Goal: Check status: Check status

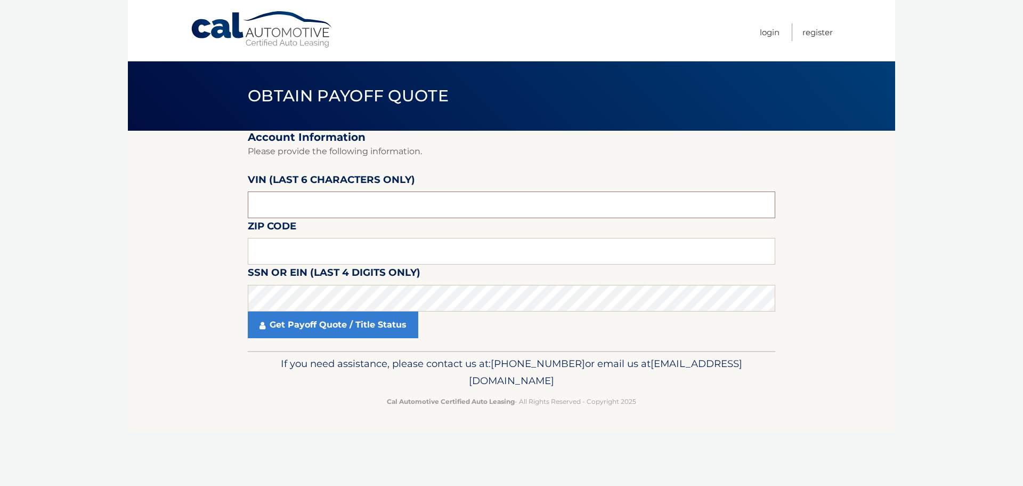
click at [343, 215] on input "text" at bounding box center [512, 204] width 528 height 27
type input "163605"
click at [345, 258] on input "text" at bounding box center [512, 251] width 528 height 27
click at [266, 257] on input "text" at bounding box center [512, 251] width 528 height 27
type input "10954"
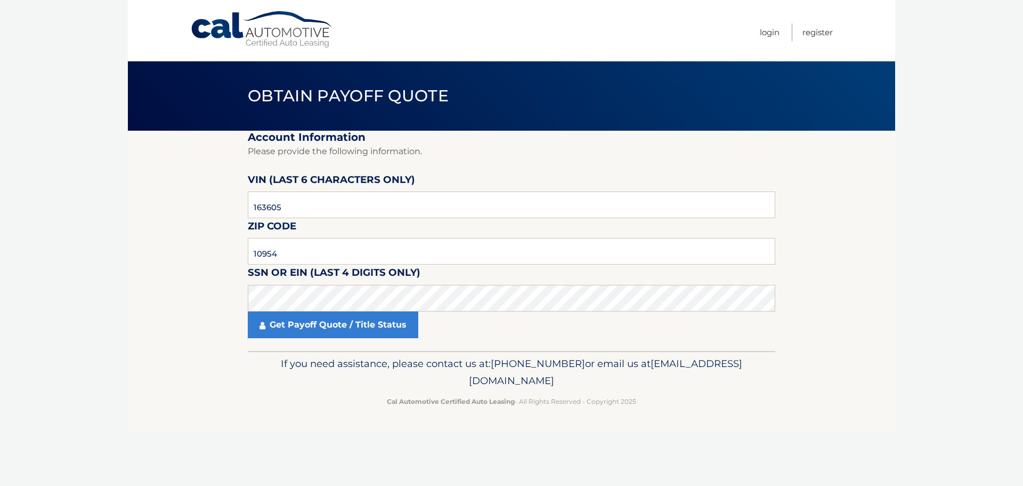
click at [199, 318] on section "Account Information Please provide the following information. VIN (last 6 chara…" at bounding box center [511, 241] width 767 height 220
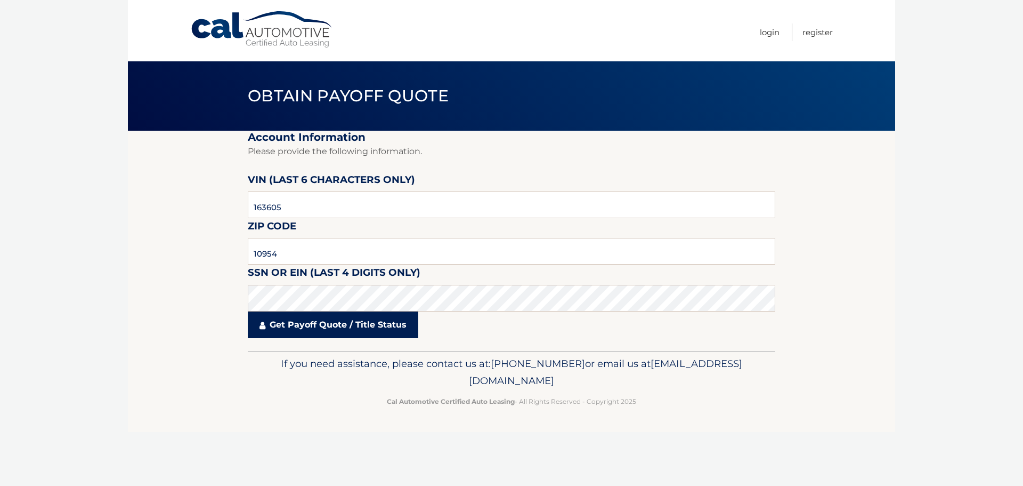
click at [318, 328] on link "Get Payoff Quote / Title Status" at bounding box center [333, 324] width 171 height 27
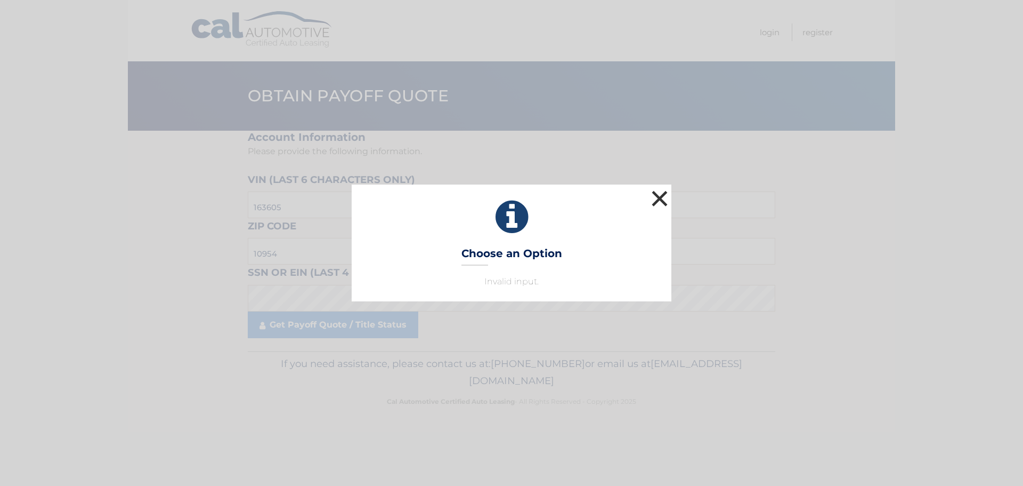
click at [657, 197] on button "×" at bounding box center [659, 198] width 21 height 21
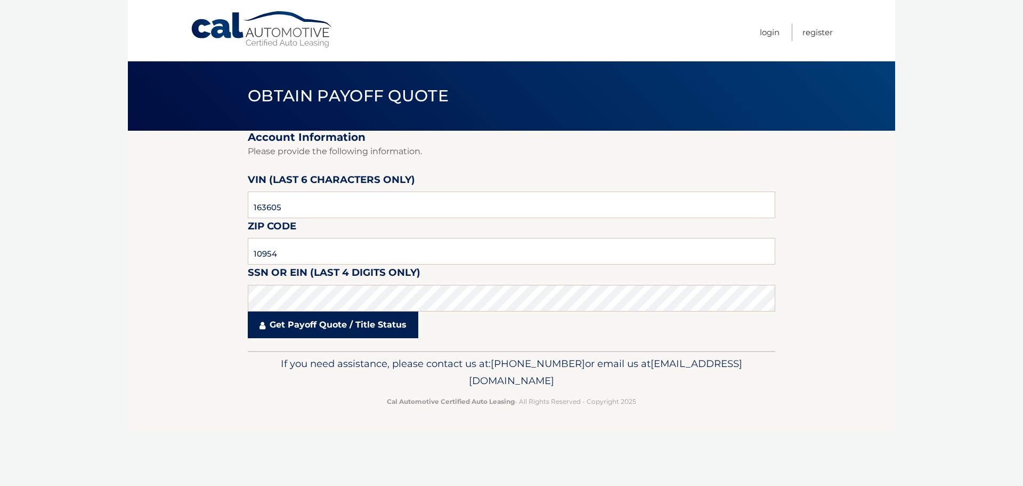
click at [338, 325] on link "Get Payoff Quote / Title Status" at bounding box center [333, 324] width 171 height 27
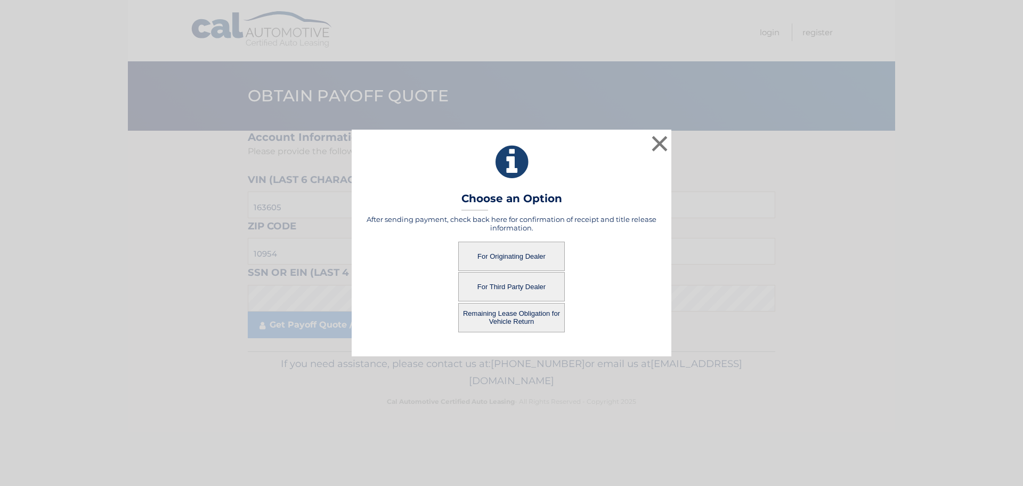
click at [516, 253] on button "For Originating Dealer" at bounding box center [511, 255] width 107 height 29
click at [507, 259] on button "For Originating Dealer" at bounding box center [511, 255] width 107 height 29
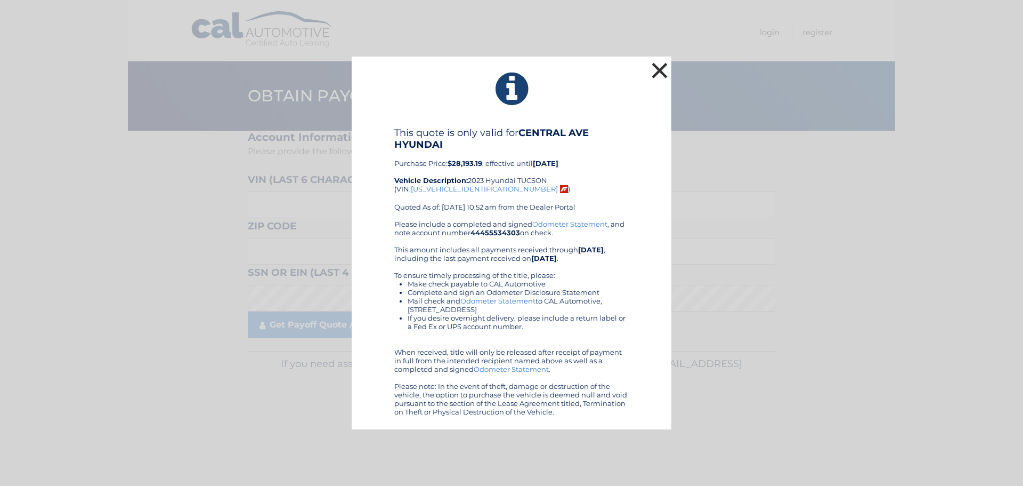
click at [658, 71] on button "×" at bounding box center [659, 70] width 21 height 21
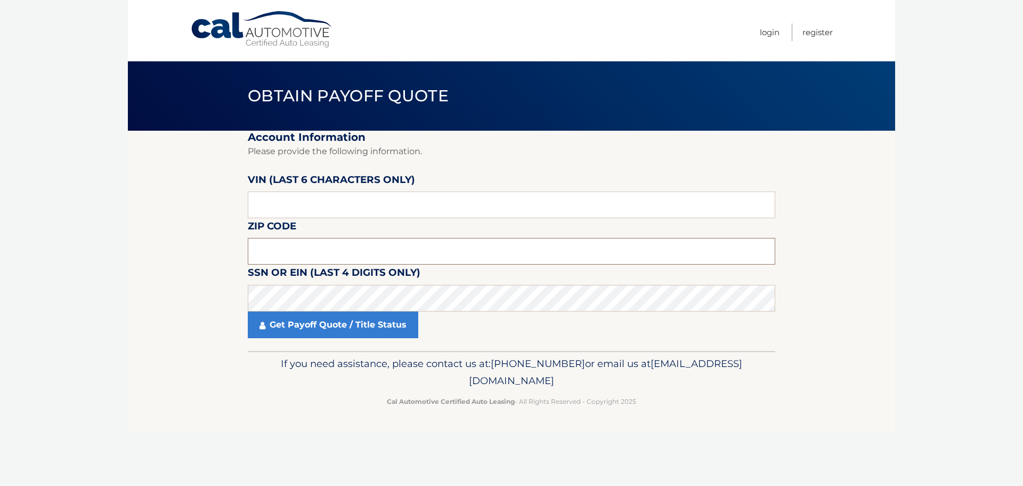
click at [305, 253] on input "text" at bounding box center [512, 251] width 528 height 27
click at [293, 237] on label "Zip Code" at bounding box center [272, 228] width 49 height 20
click at [329, 251] on input "text" at bounding box center [512, 251] width 528 height 27
type input "10954"
click at [269, 209] on input "text" at bounding box center [512, 204] width 528 height 27
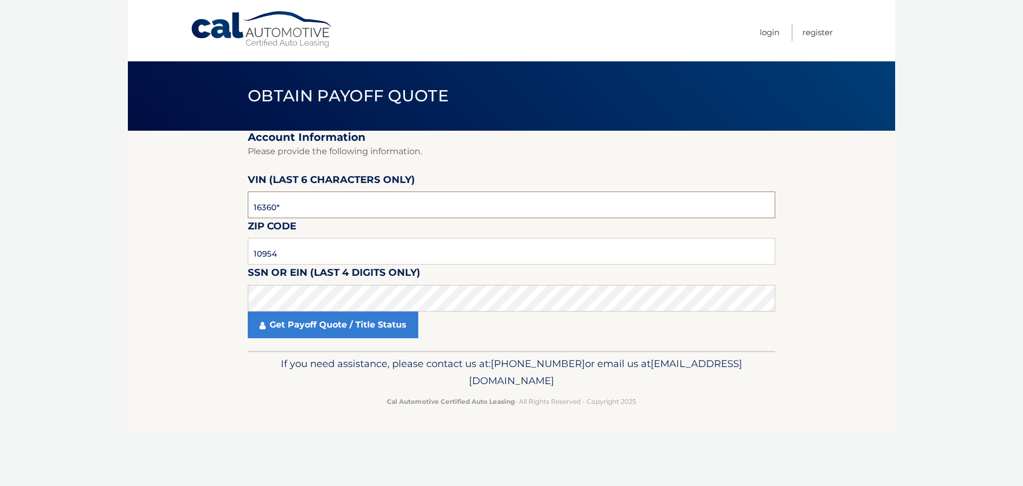
type input "163605"
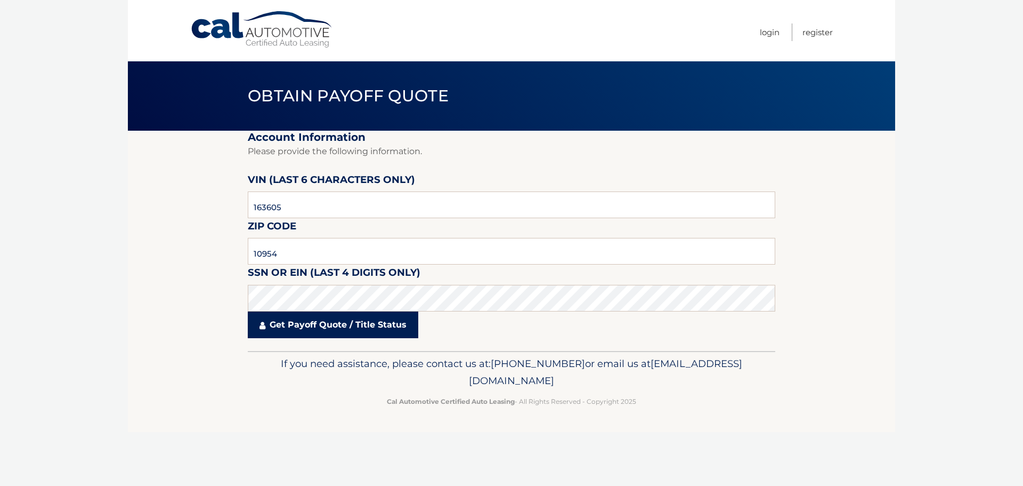
click at [289, 328] on link "Get Payoff Quote / Title Status" at bounding box center [333, 324] width 171 height 27
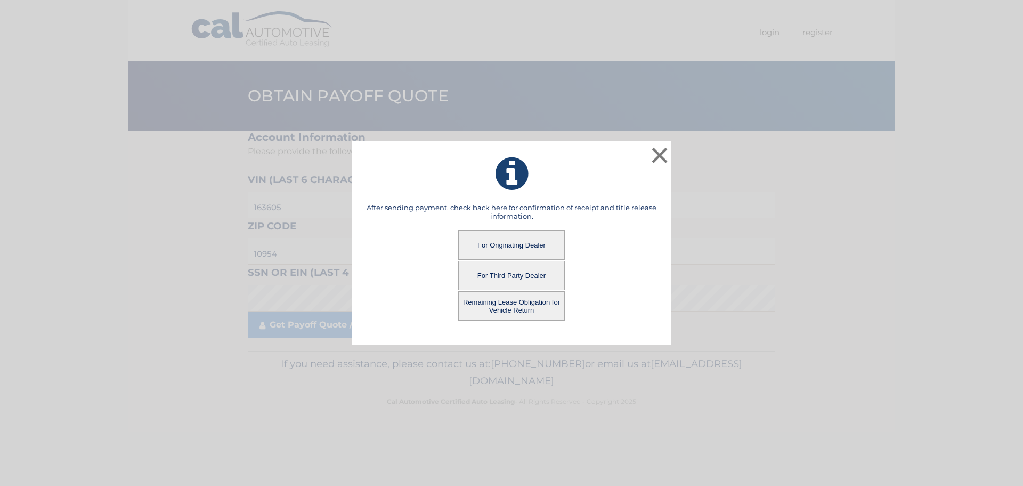
click at [521, 310] on button "Remaining Lease Obligation for Vehicle Return" at bounding box center [511, 305] width 107 height 29
click at [512, 303] on button "Remaining Lease Obligation for Vehicle Return" at bounding box center [511, 305] width 107 height 29
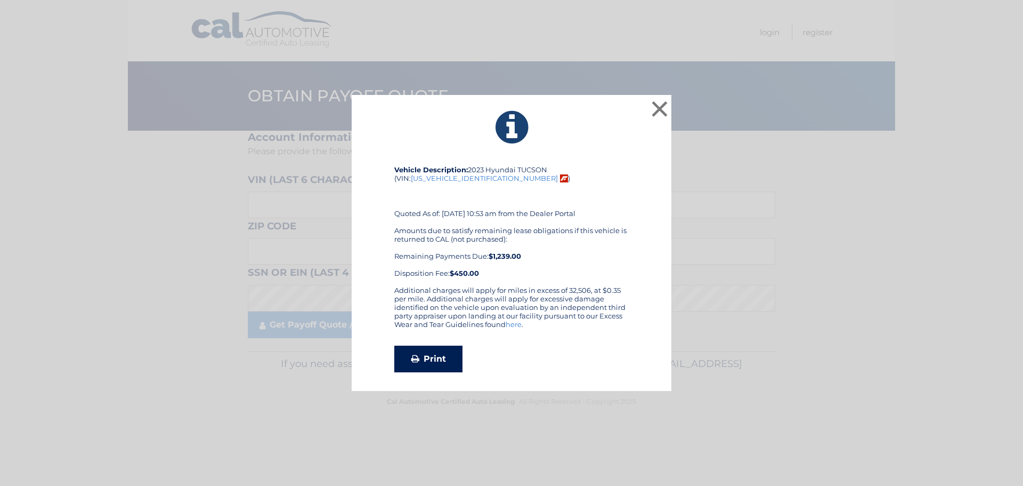
click at [432, 347] on link "Print" at bounding box center [428, 358] width 68 height 27
